Goal: Information Seeking & Learning: Learn about a topic

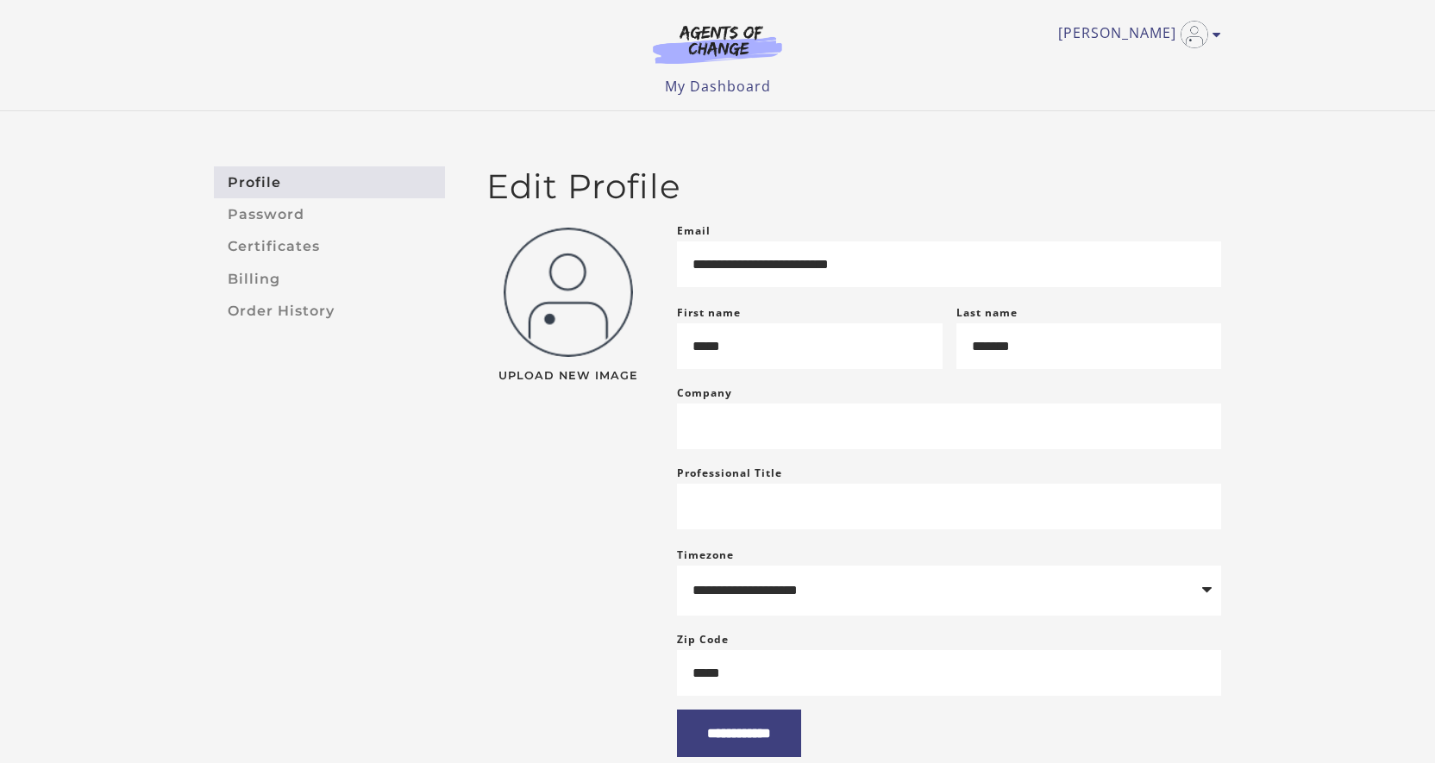
click at [710, 65] on section at bounding box center [718, 48] width 166 height 48
click at [723, 32] on img at bounding box center [718, 44] width 166 height 40
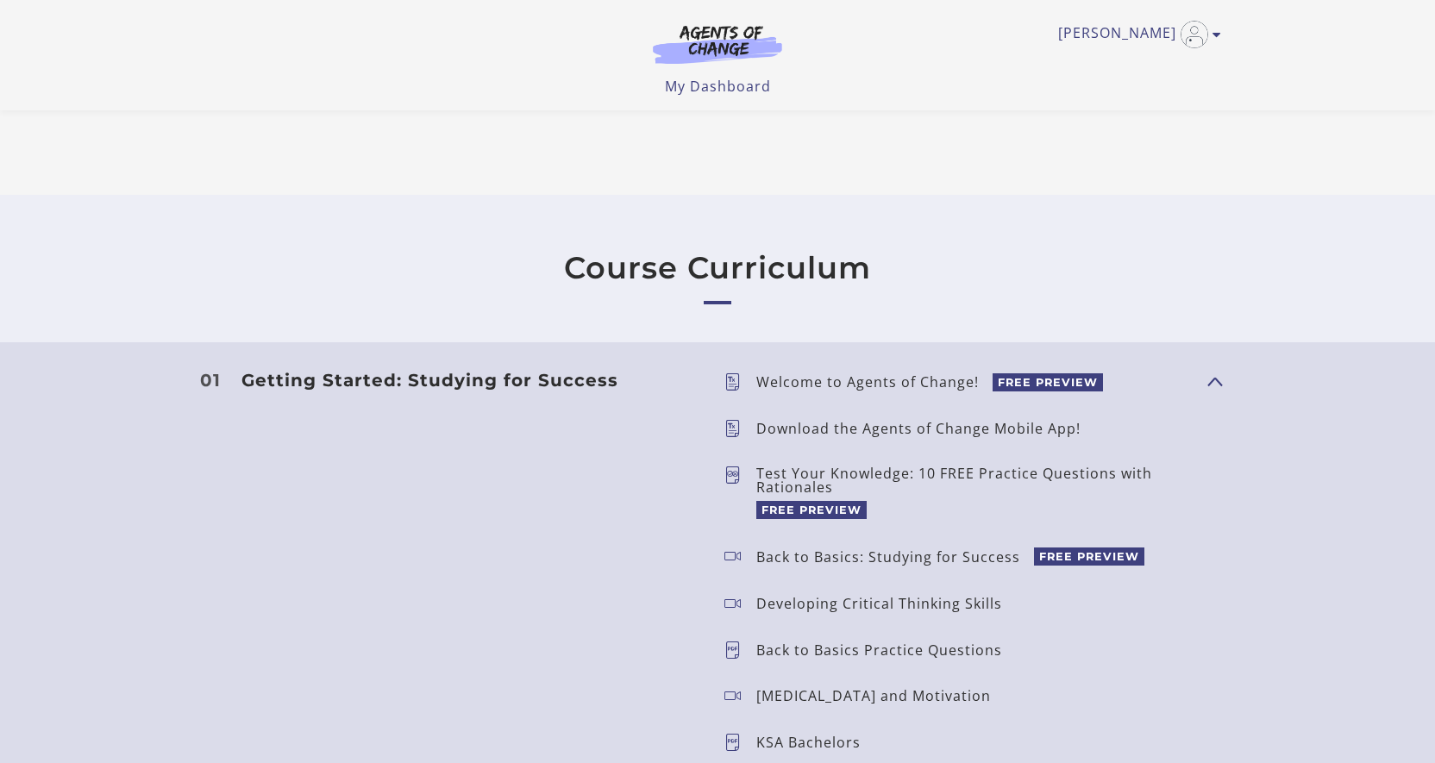
scroll to position [1275, 0]
click at [860, 384] on p "Welcome to Agents of Change!" at bounding box center [874, 382] width 236 height 14
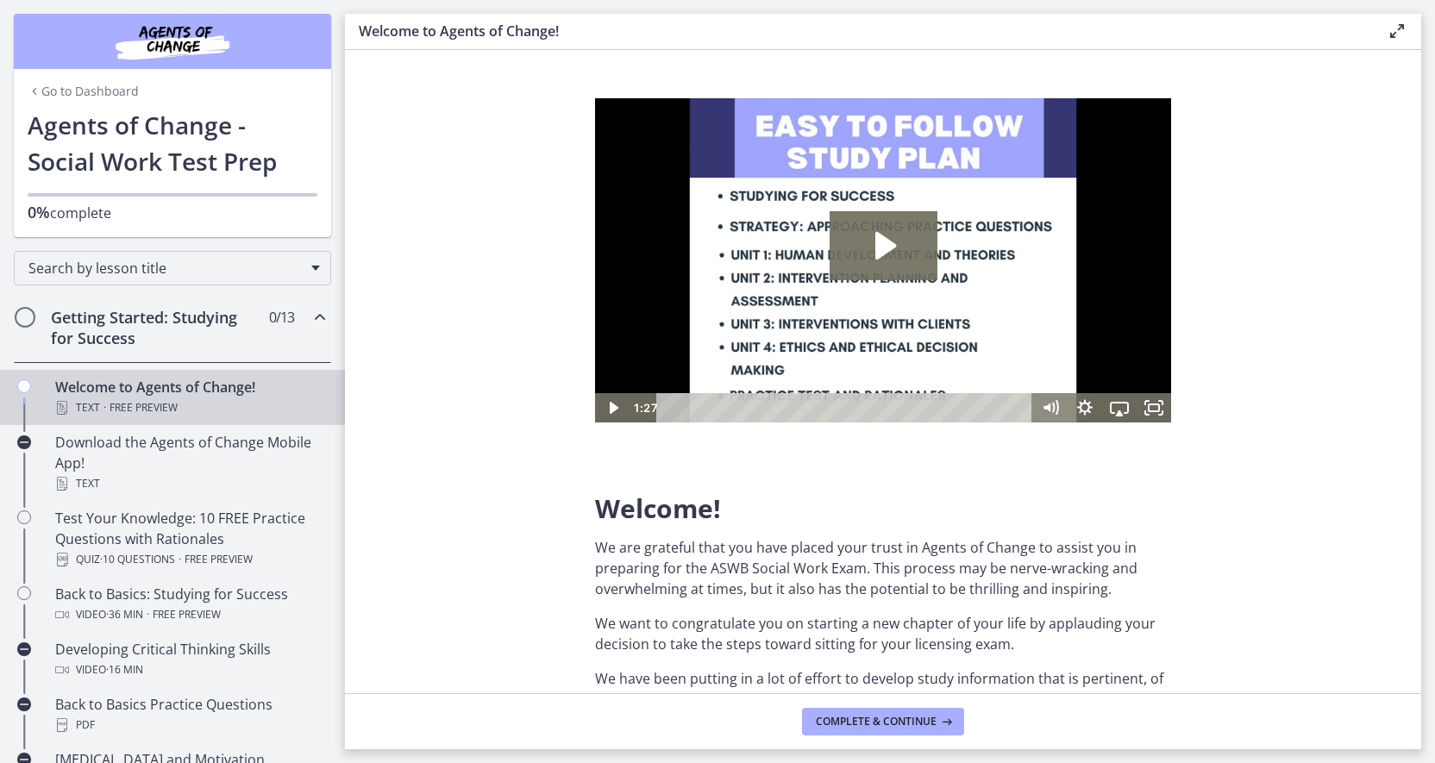
click at [128, 90] on link "Go to Dashboard" at bounding box center [83, 91] width 111 height 17
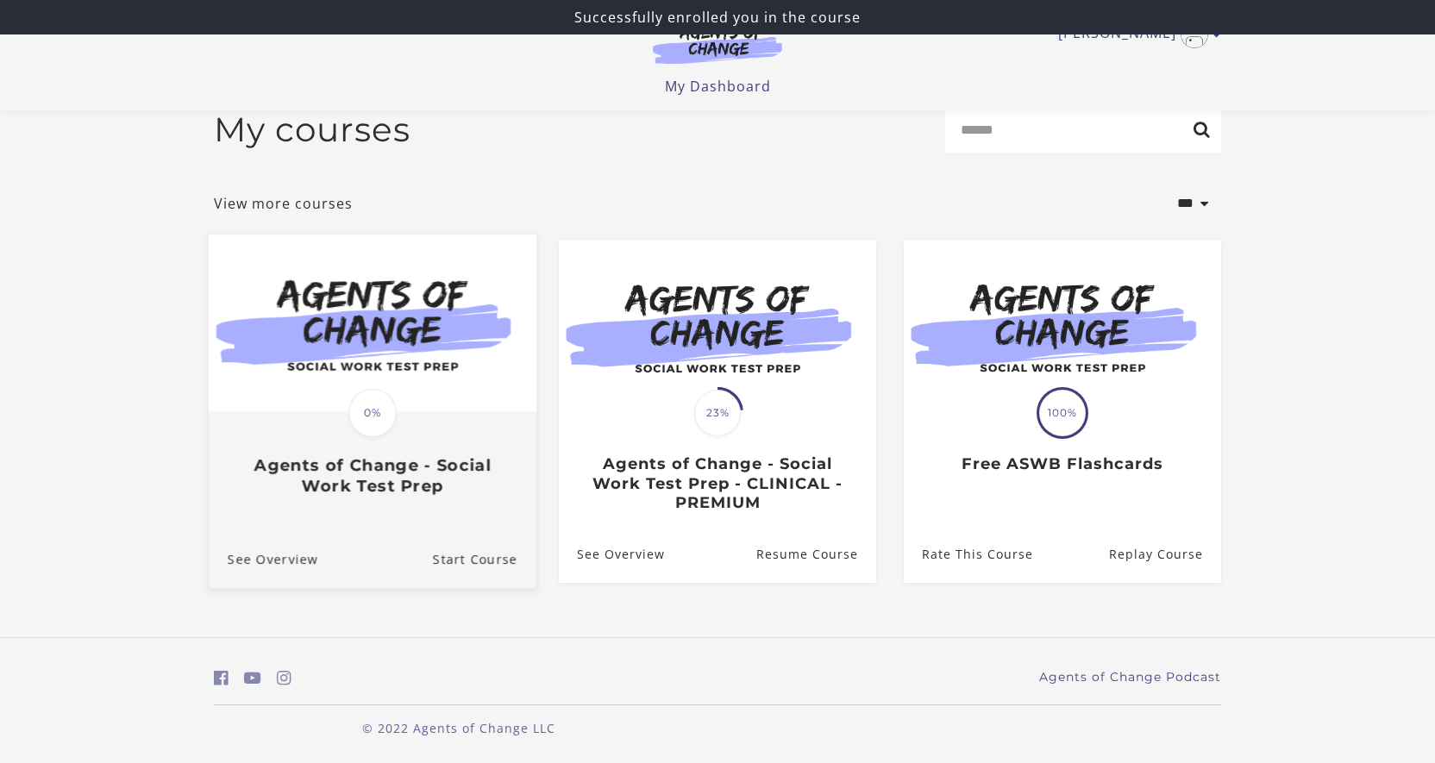
scroll to position [28, 0]
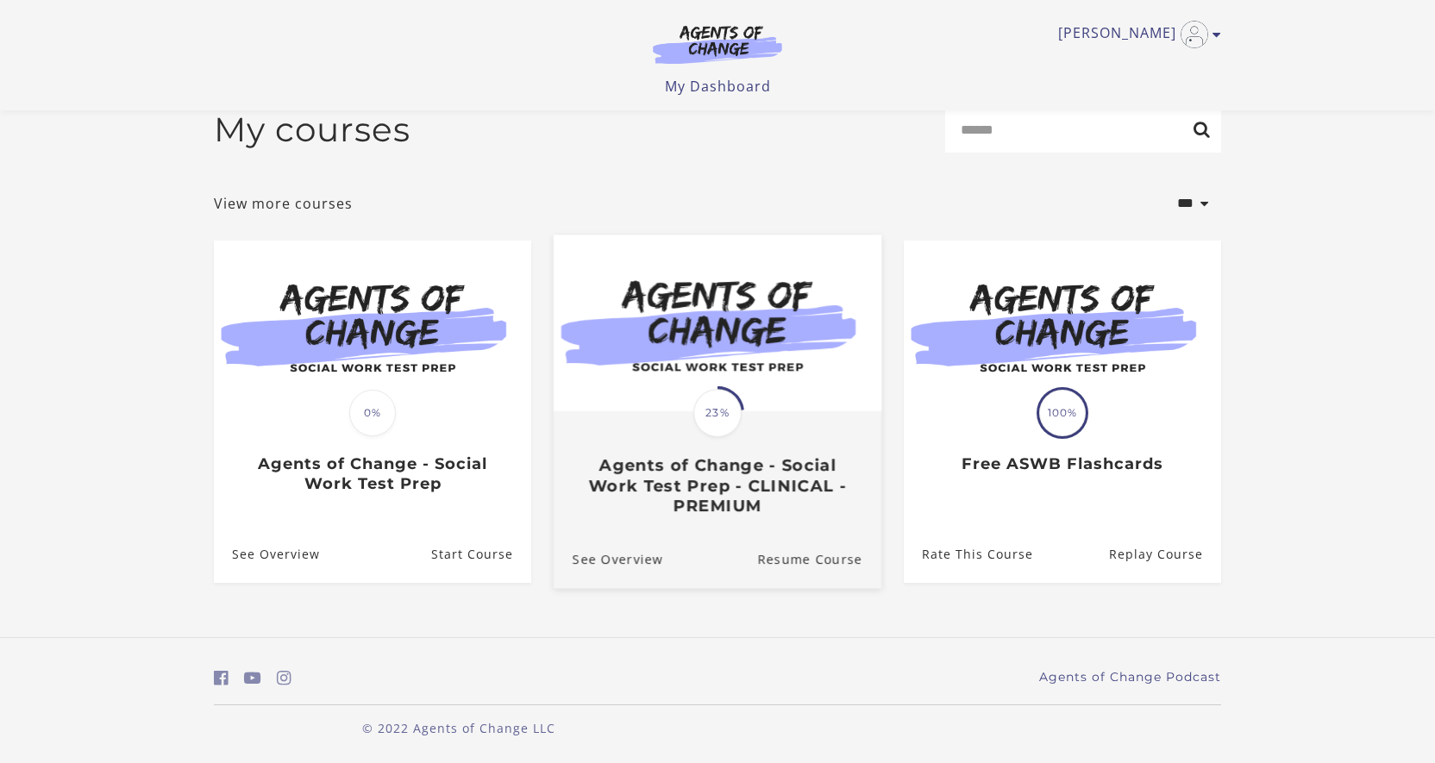
click at [785, 315] on img at bounding box center [717, 323] width 328 height 177
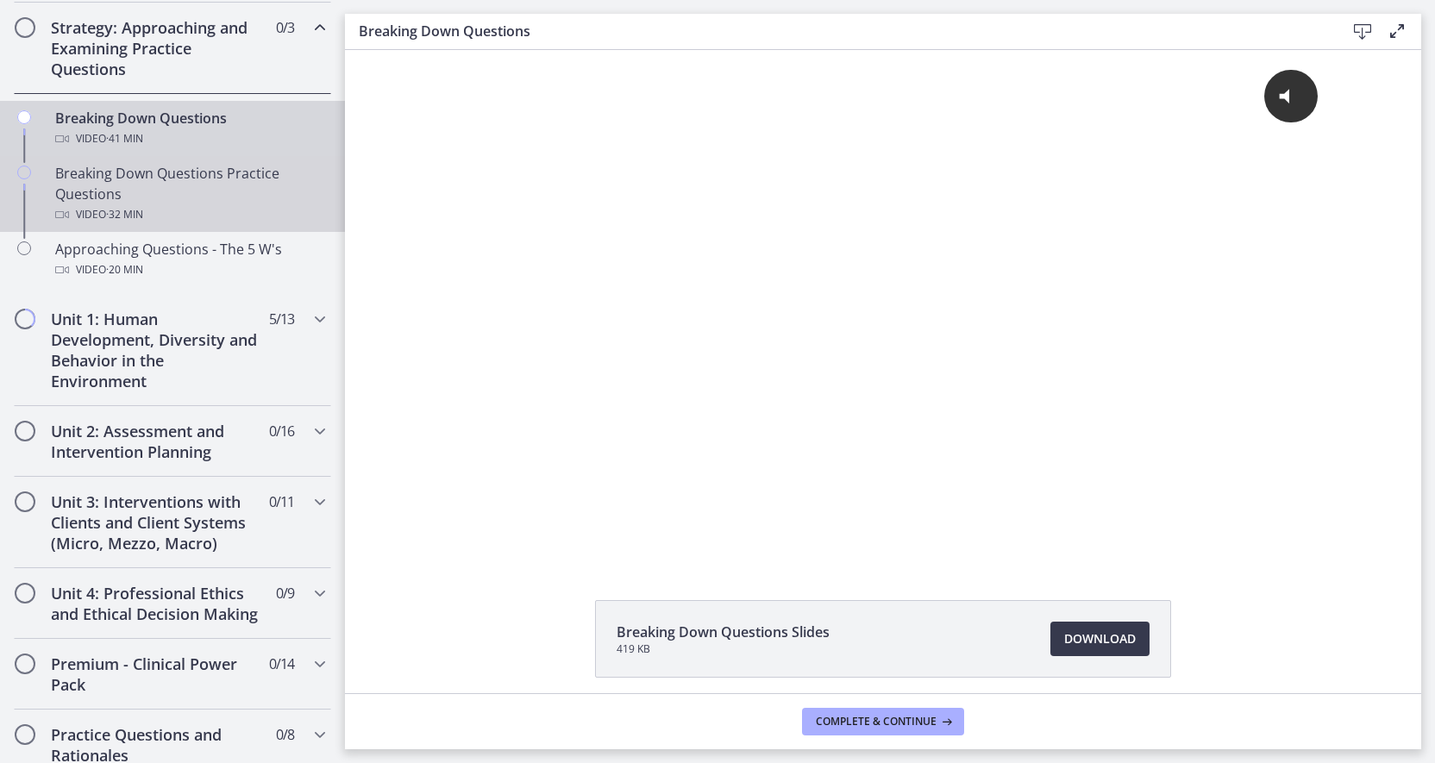
scroll to position [399, 0]
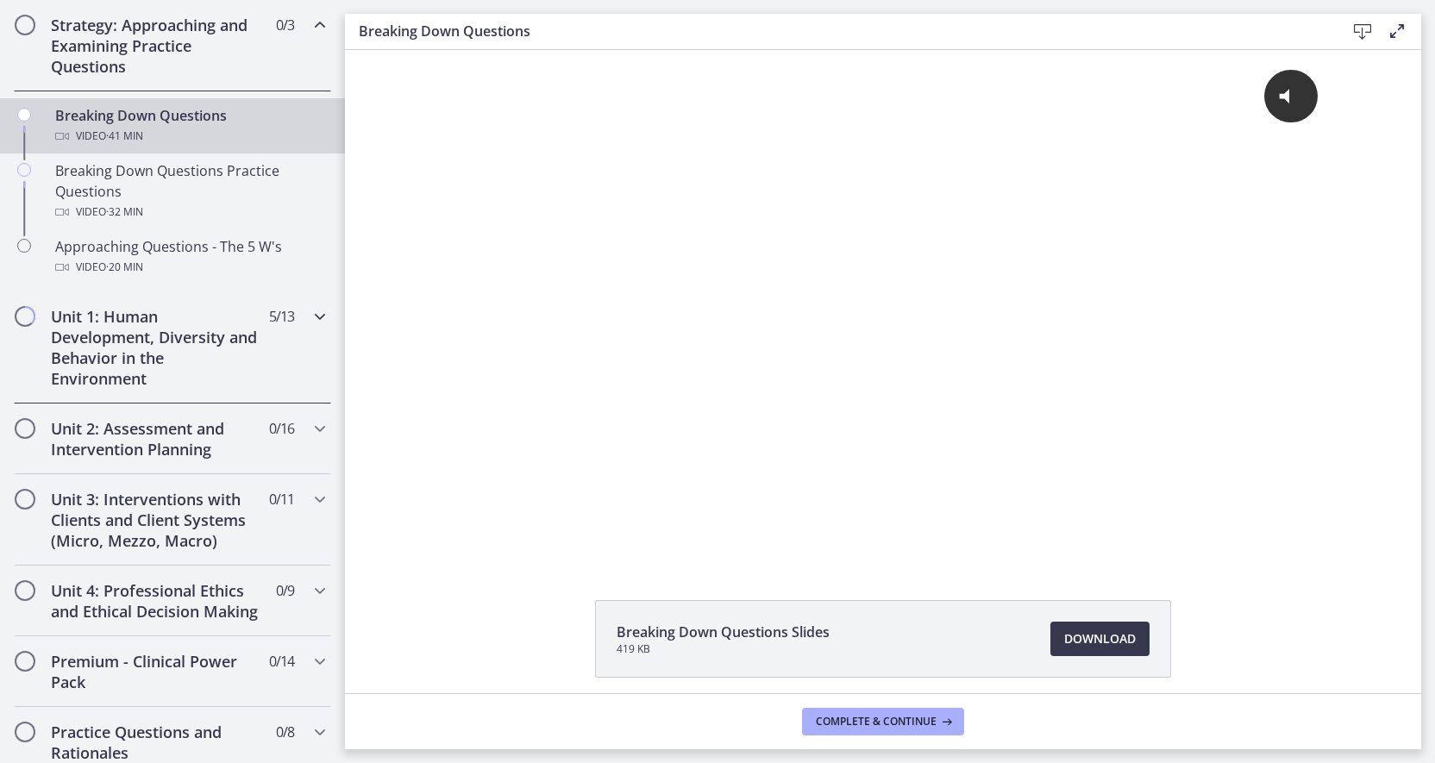
click at [216, 330] on h2 "Unit 1: Human Development, Diversity and Behavior in the Environment" at bounding box center [156, 347] width 210 height 83
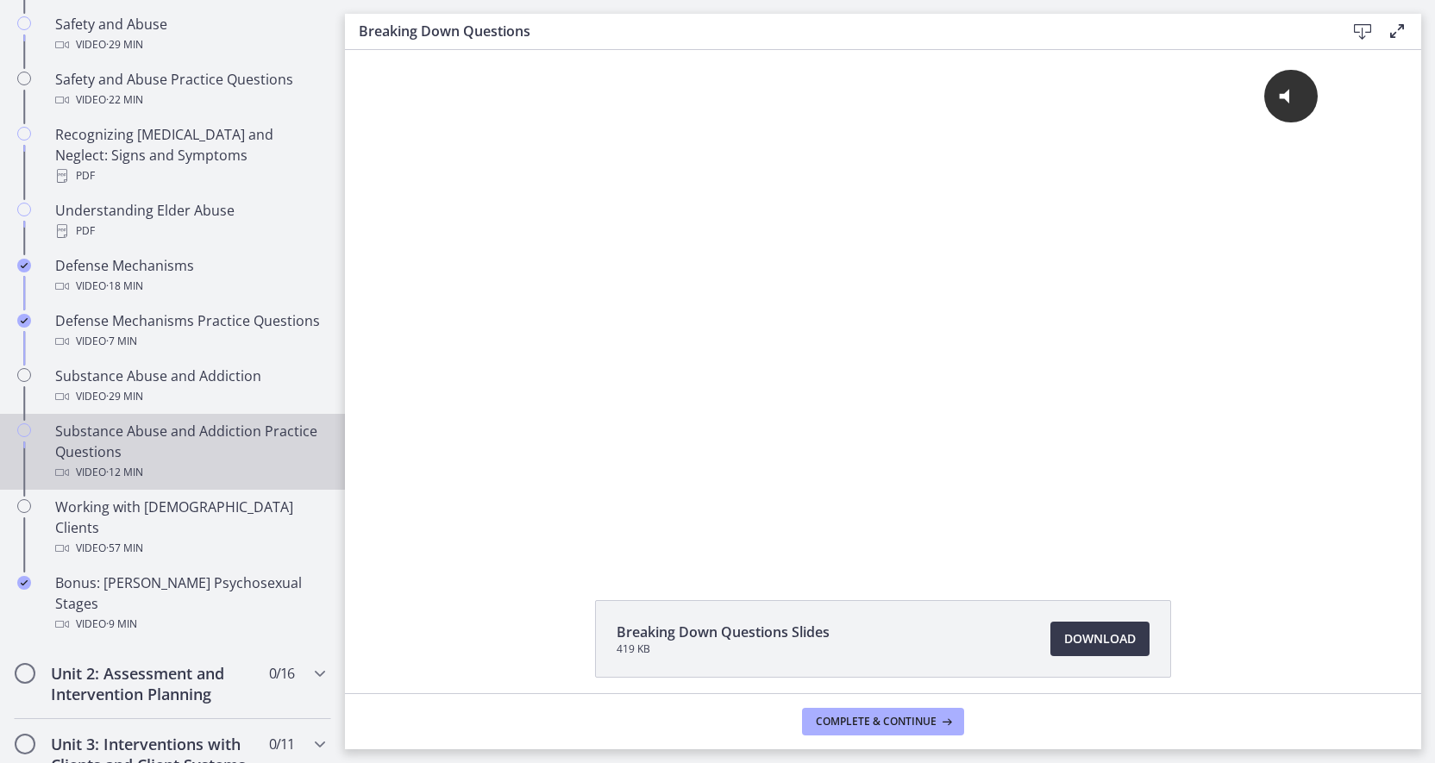
scroll to position [840, 0]
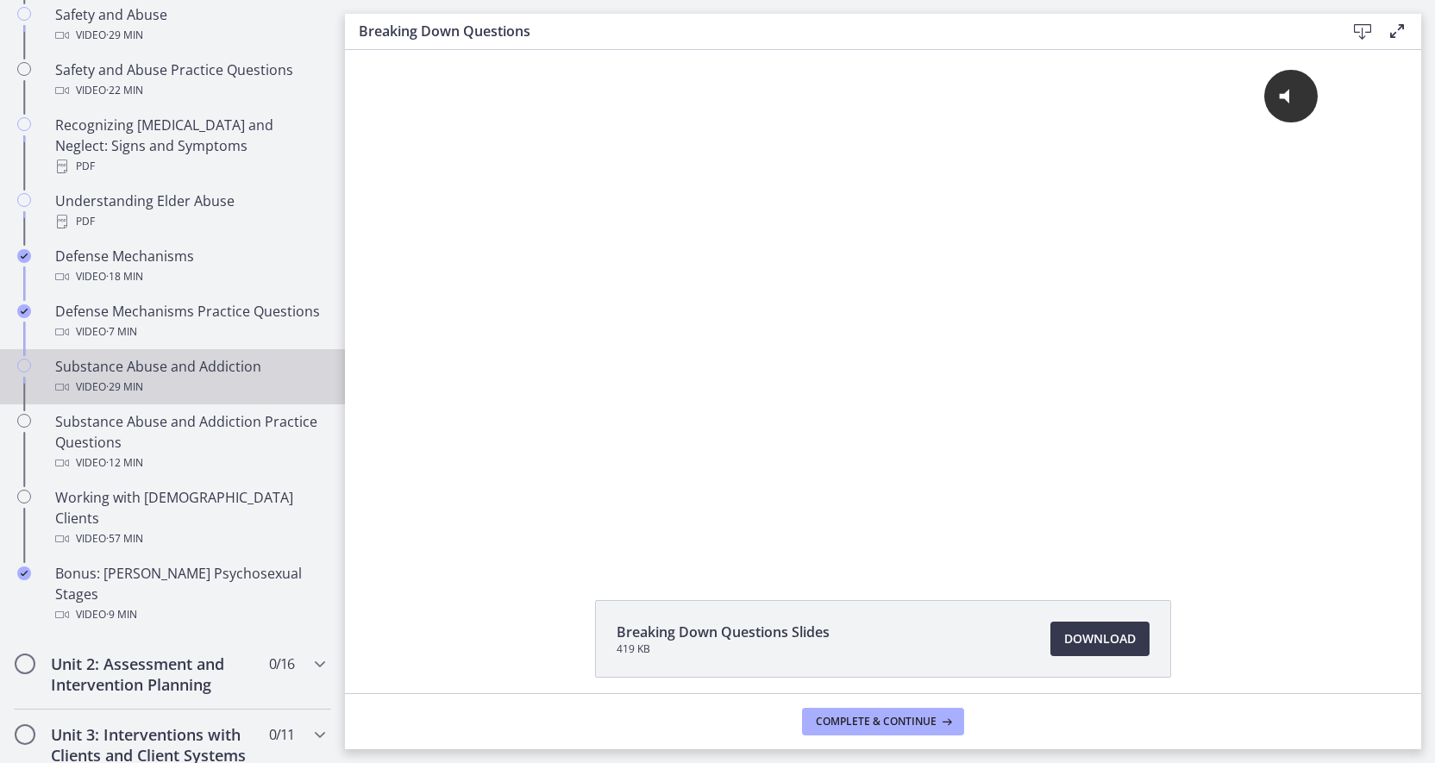
click at [155, 377] on div "Video · 29 min" at bounding box center [189, 387] width 269 height 21
click at [99, 377] on div "Video · 29 min" at bounding box center [189, 387] width 269 height 21
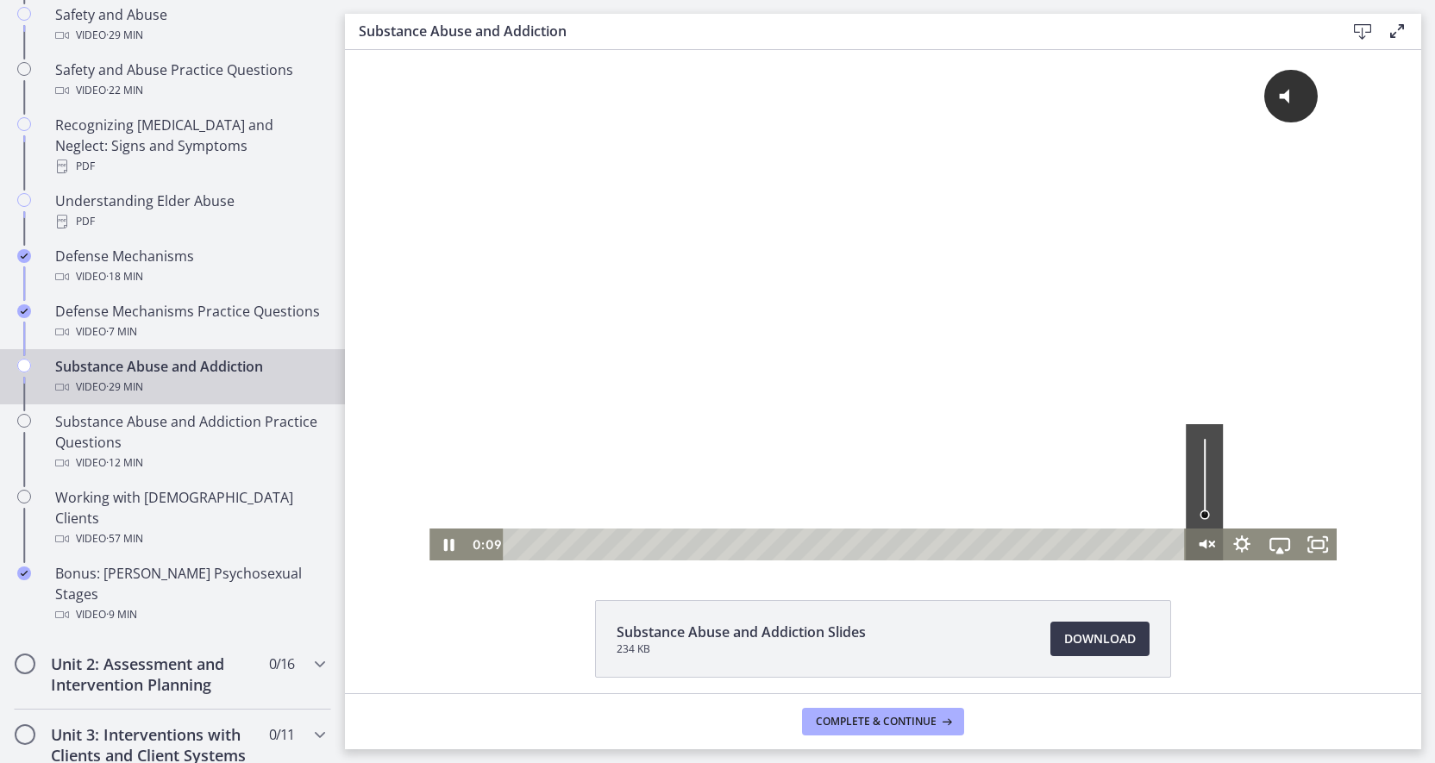
click at [1209, 543] on icon "Unmute" at bounding box center [1204, 544] width 38 height 32
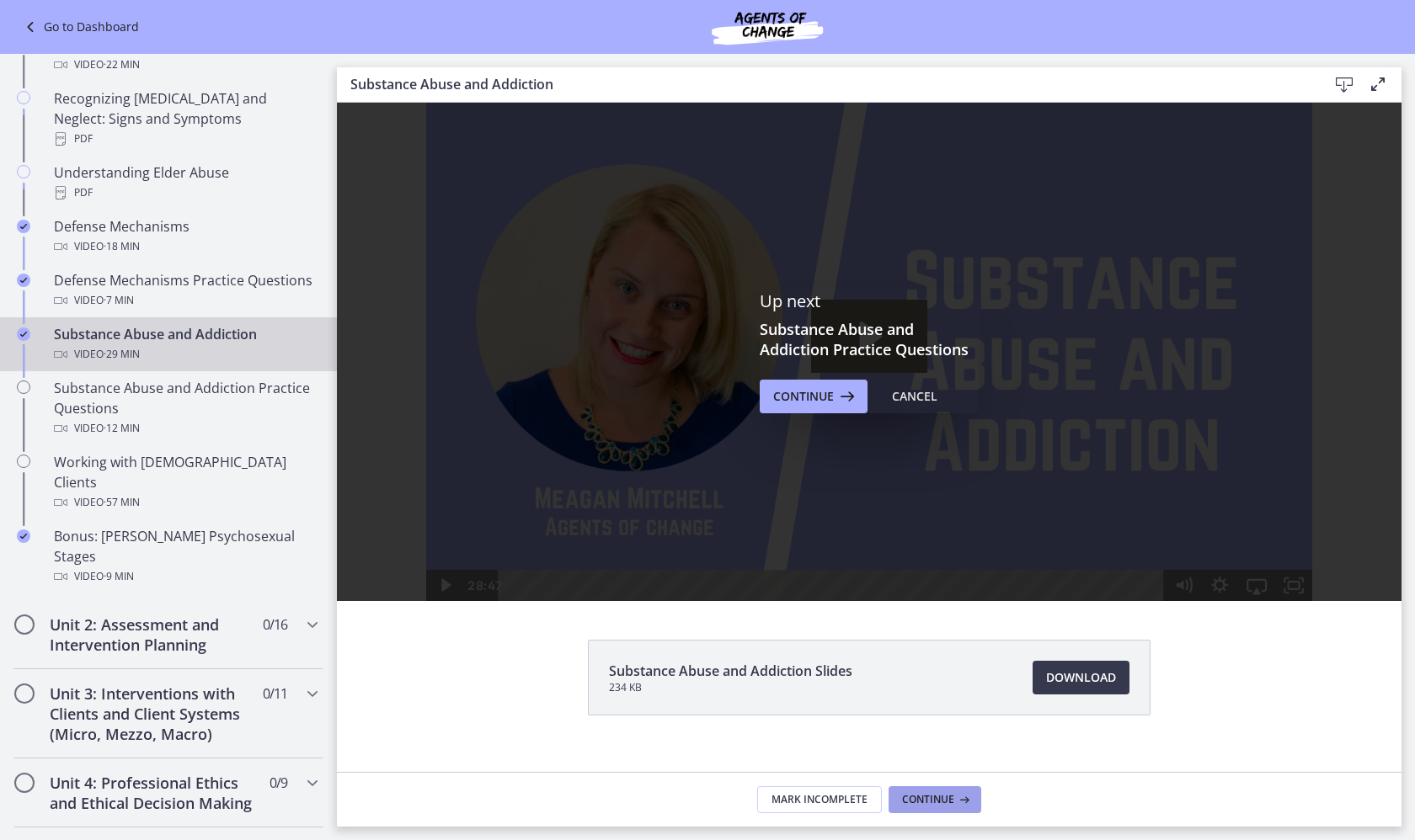
click at [923, 744] on span "Continue" at bounding box center [927, 800] width 52 height 14
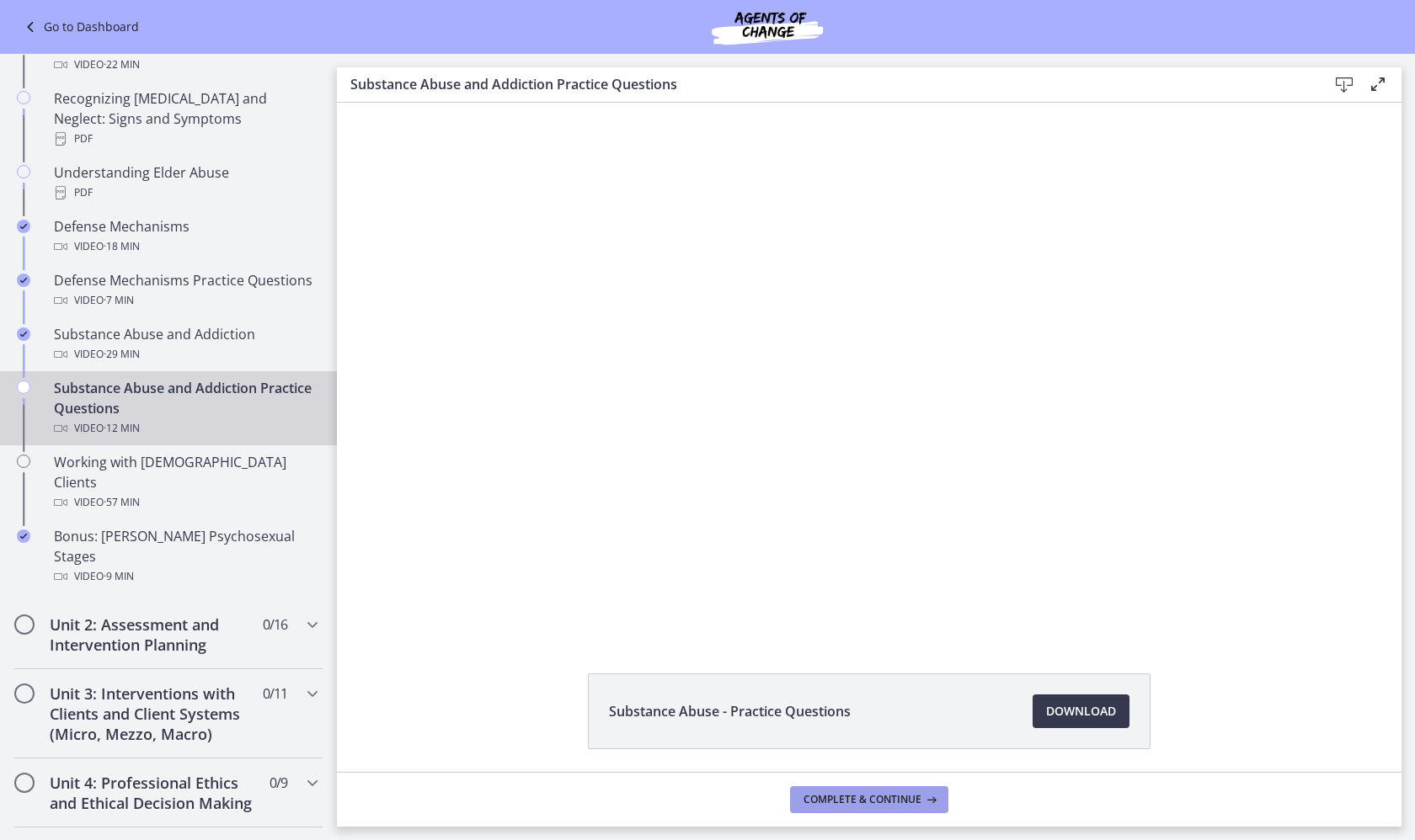
click at [923, 744] on icon at bounding box center [929, 800] width 17 height 14
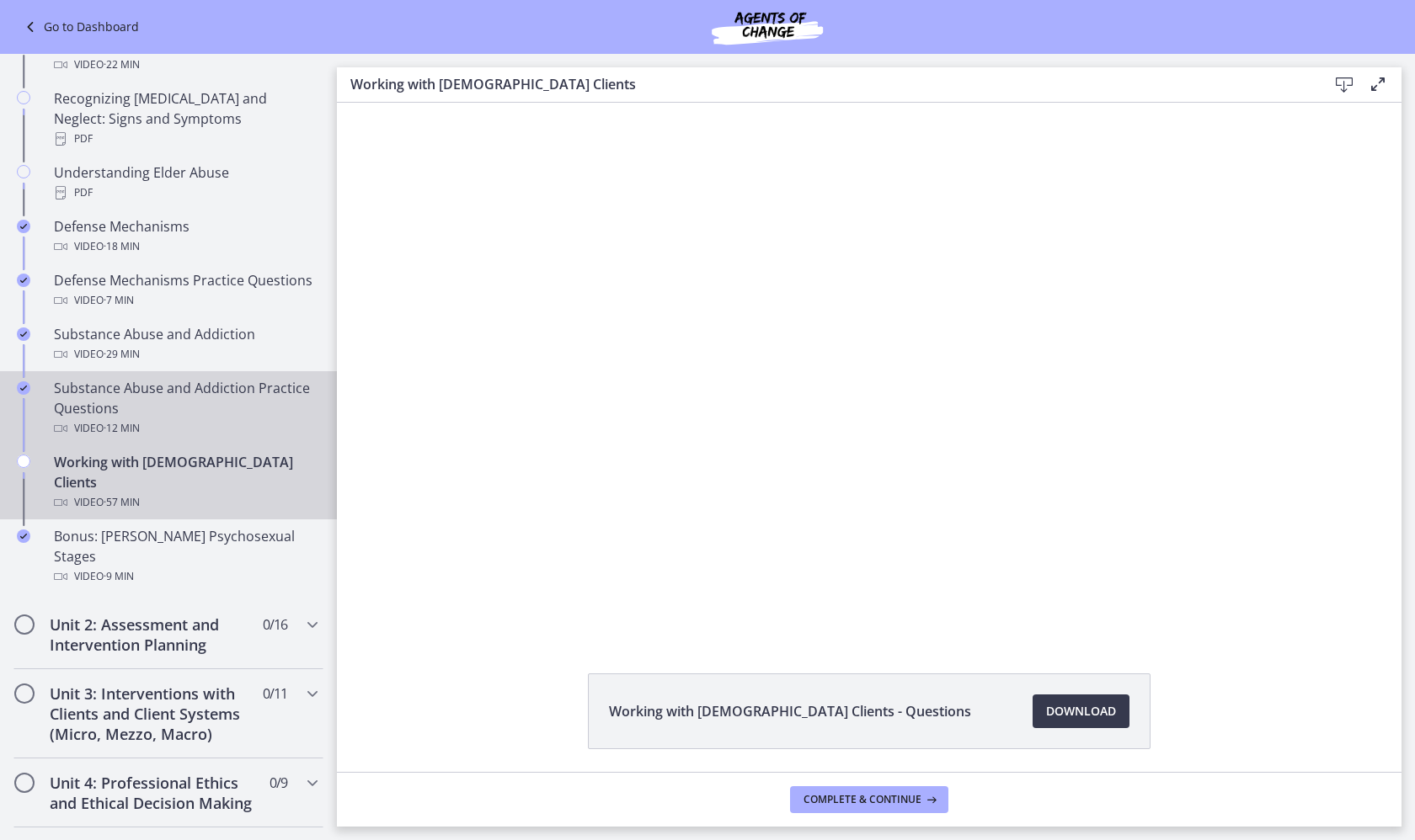
click at [215, 378] on div "Substance Abuse and Addiction Practice Questions Video · 12 min" at bounding box center [185, 408] width 263 height 61
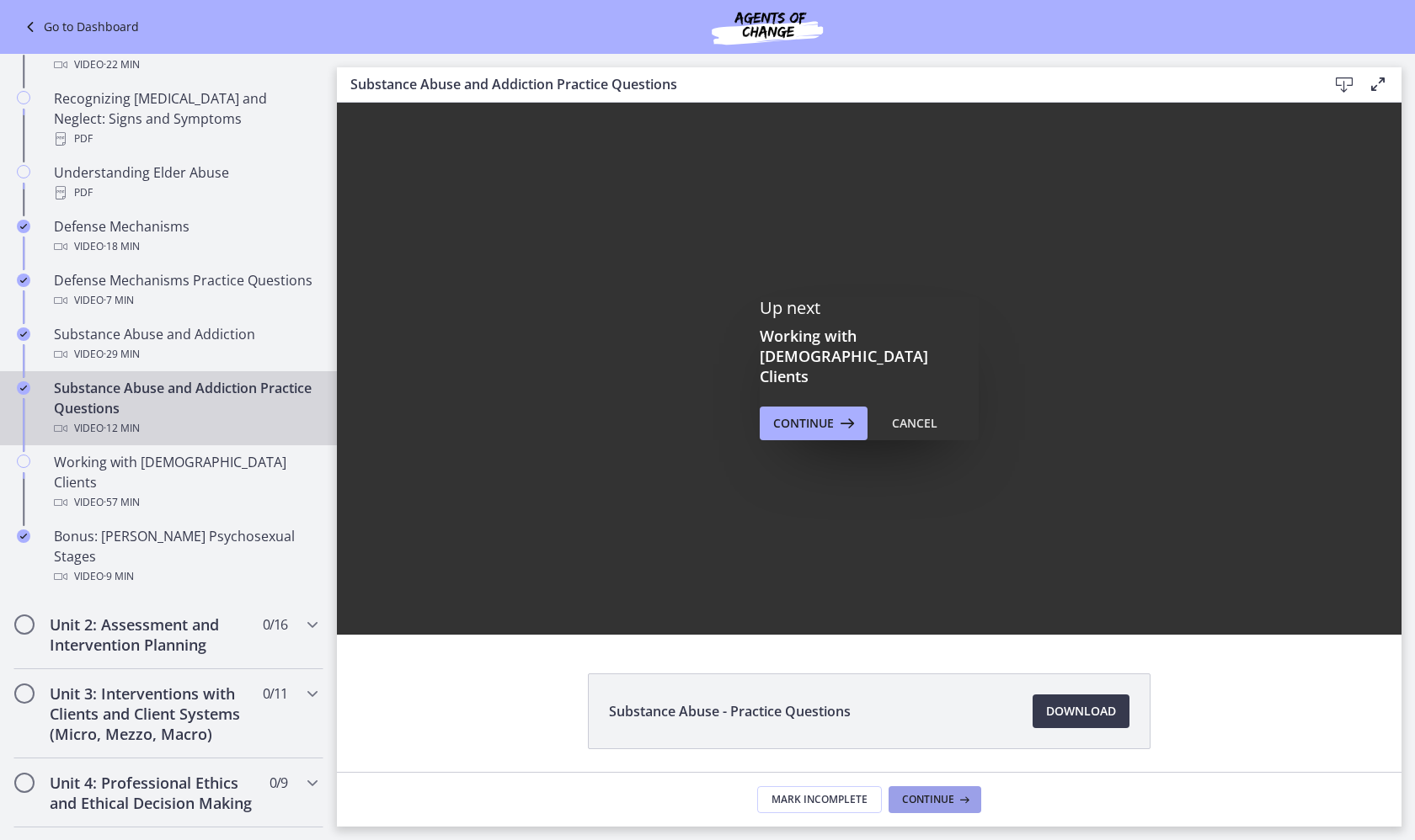
click at [934, 744] on button "Continue" at bounding box center [935, 800] width 93 height 27
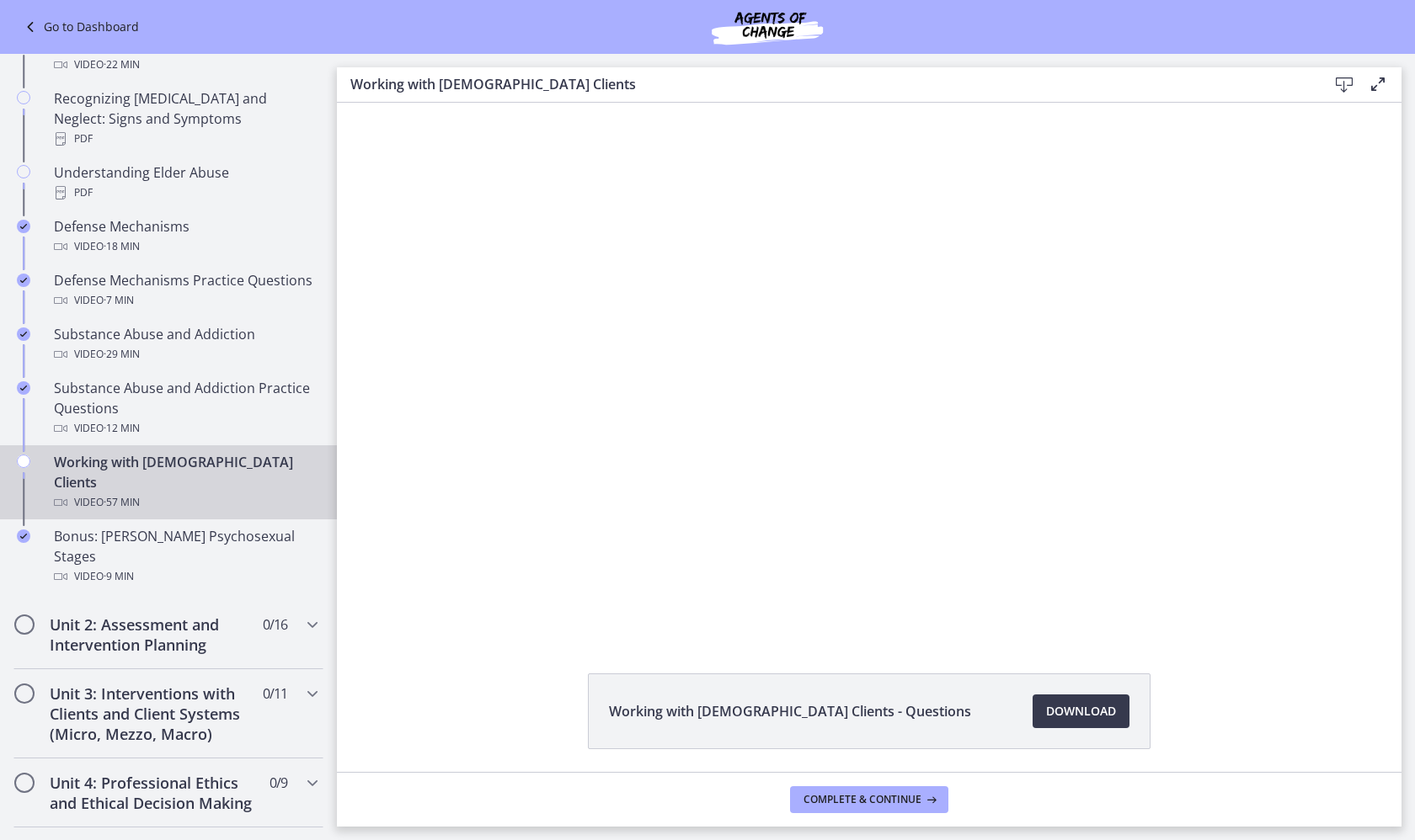
click at [234, 492] on div "Video · 57 min" at bounding box center [185, 502] width 263 height 21
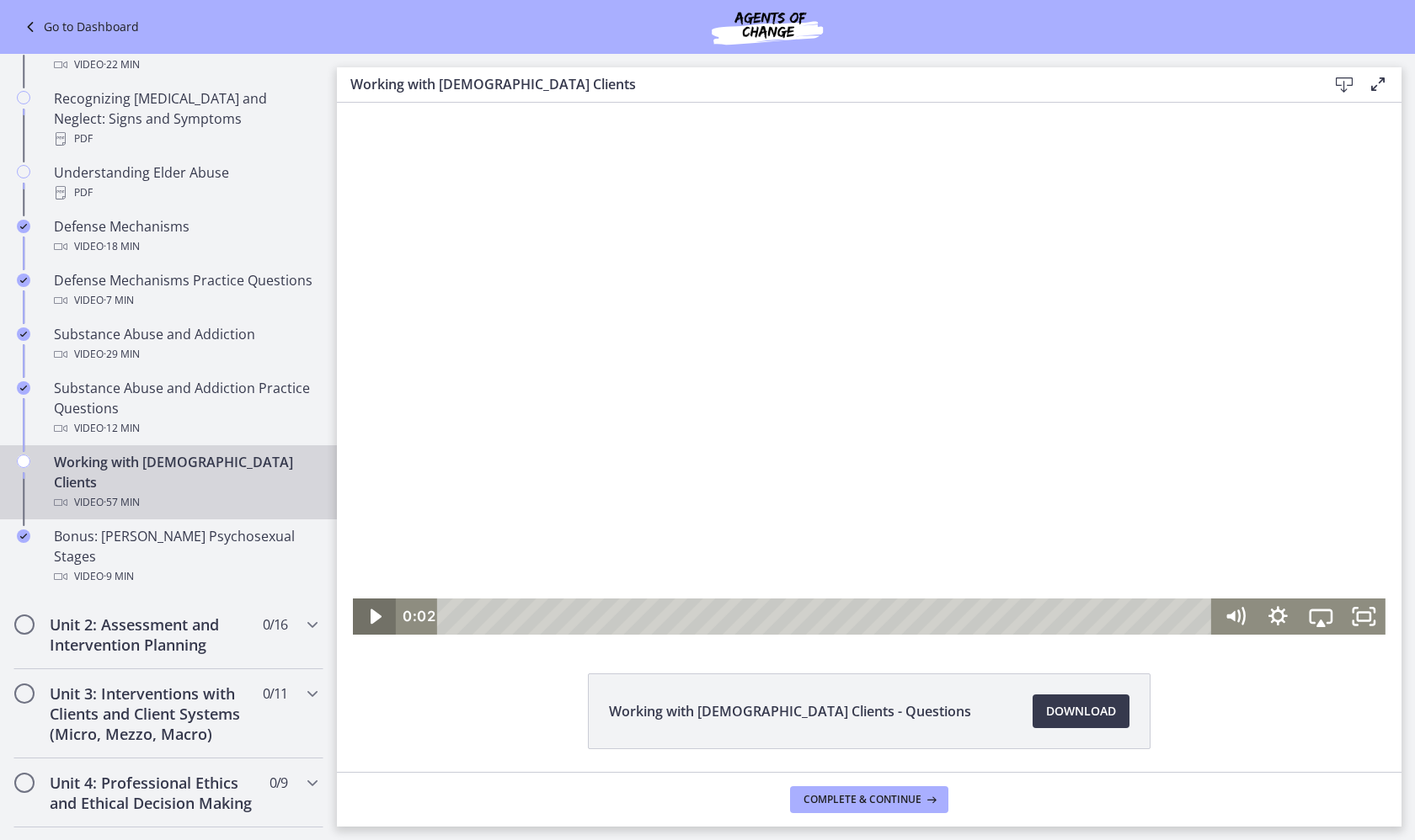
click at [370, 618] on icon "Play Video" at bounding box center [376, 616] width 43 height 36
